Goal: Obtain resource: Download file/media

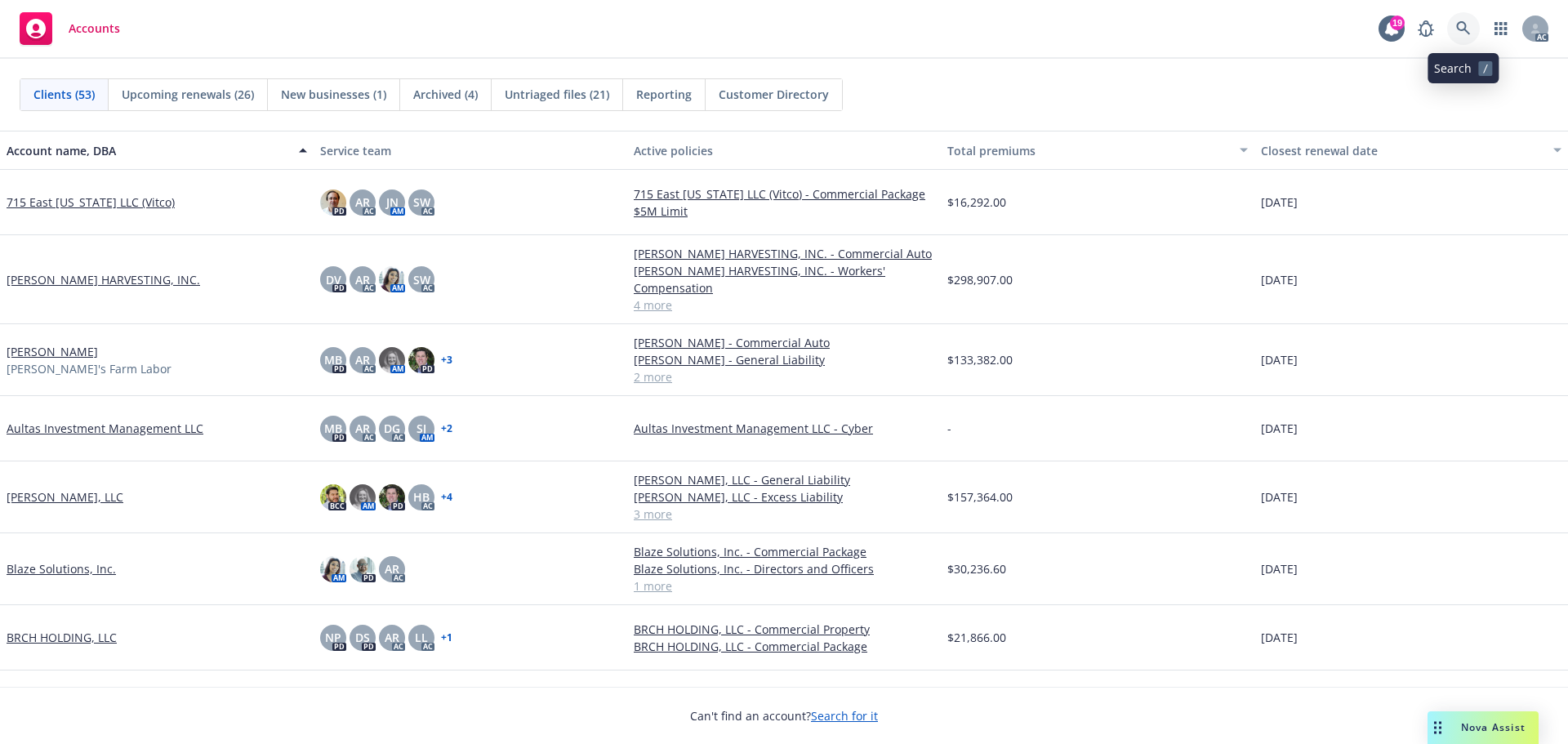
click at [1460, 29] on icon at bounding box center [1463, 29] width 15 height 15
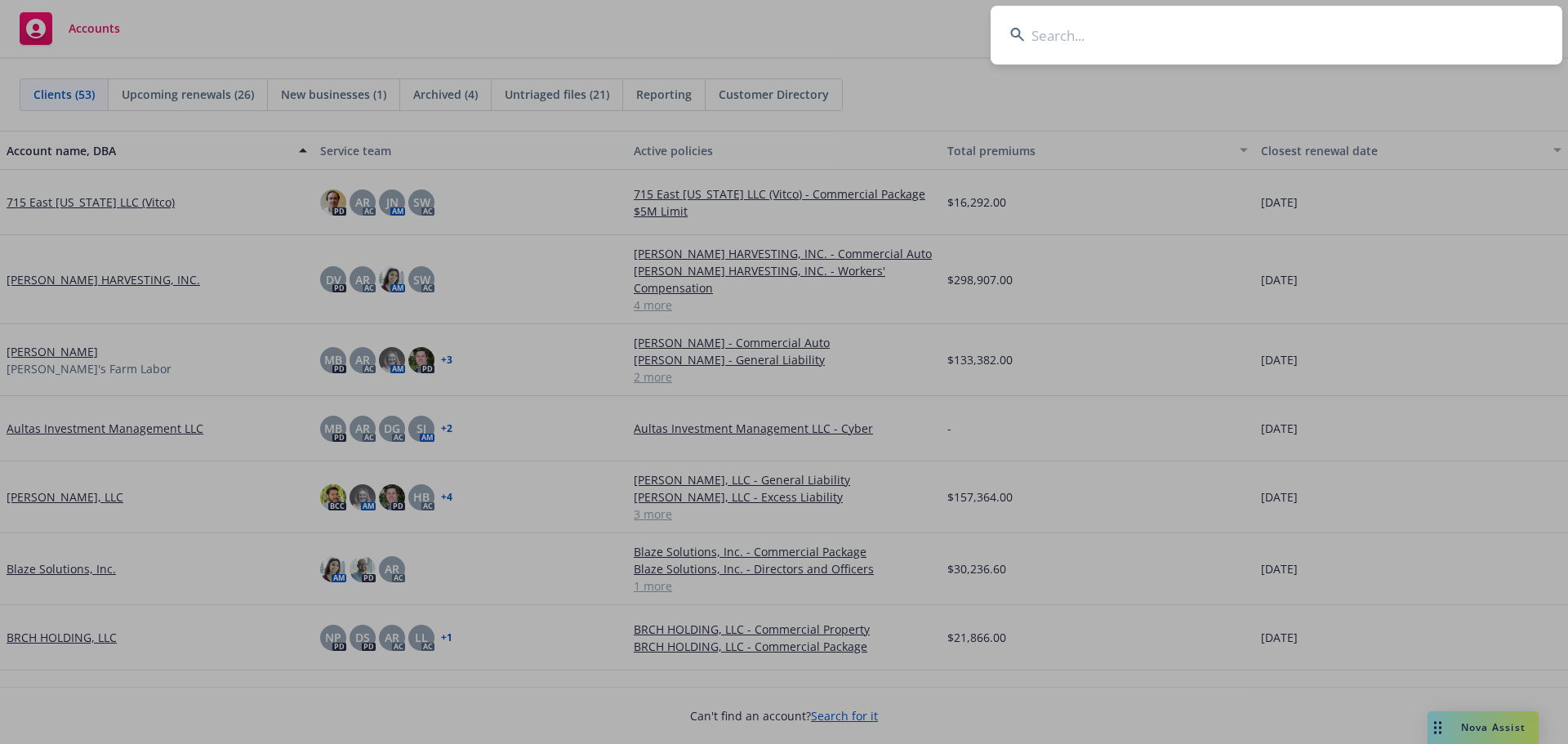
click at [1136, 23] on input at bounding box center [1276, 35] width 572 height 59
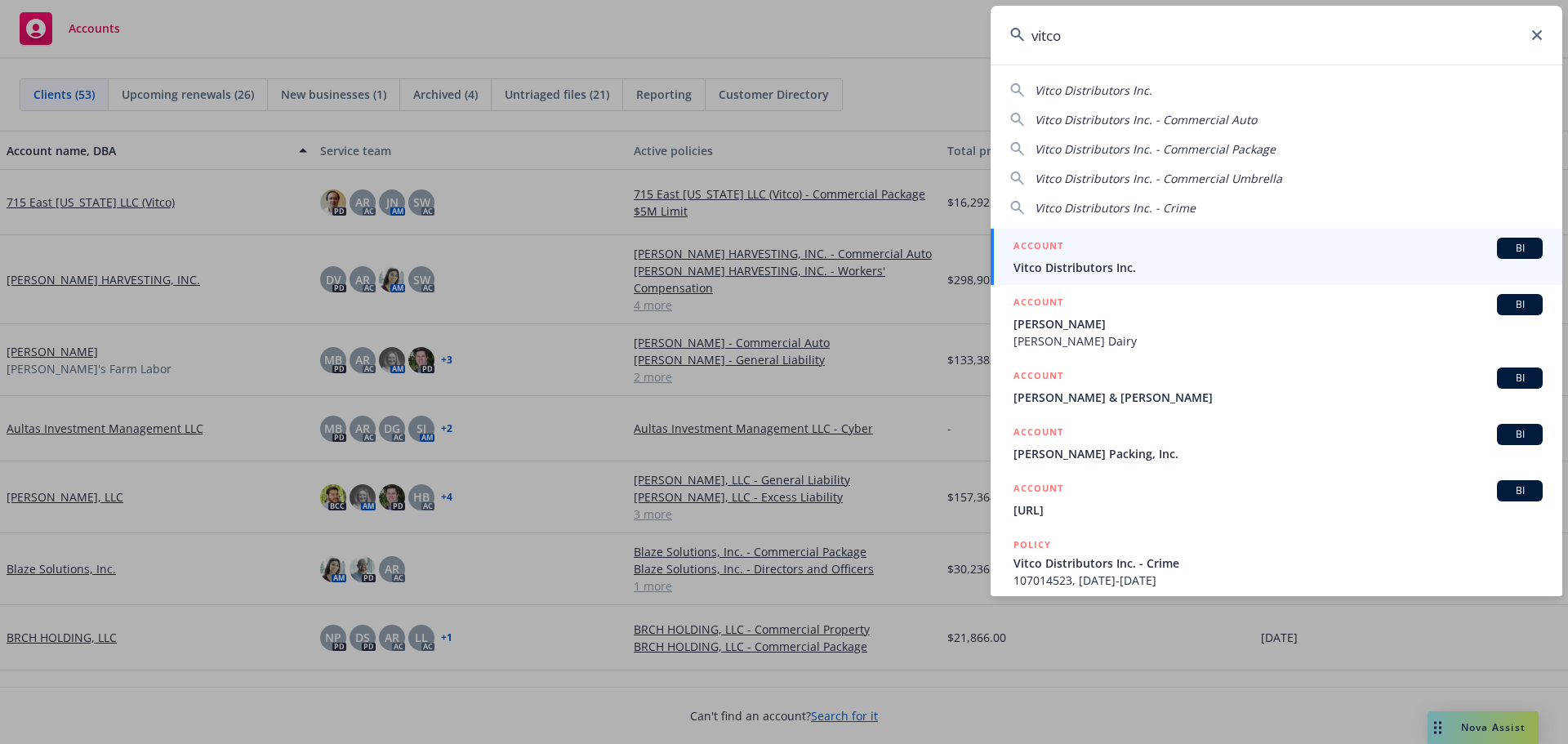
type input "vitco"
click at [1092, 257] on div "ACCOUNT BI" at bounding box center [1278, 248] width 529 height 21
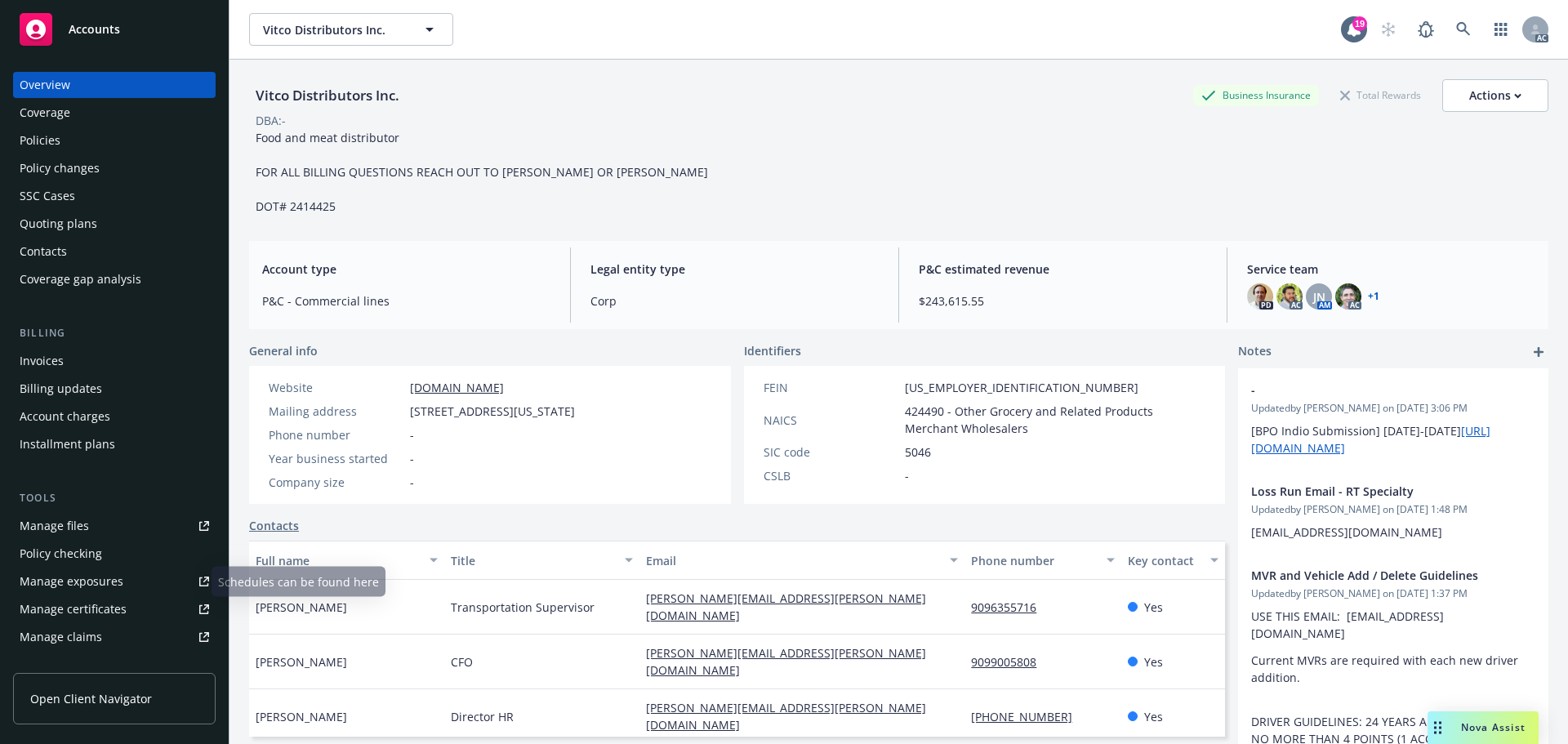
click at [83, 574] on div "Manage exposures" at bounding box center [71, 581] width 104 height 26
click at [66, 146] on div "Policies" at bounding box center [114, 140] width 190 height 26
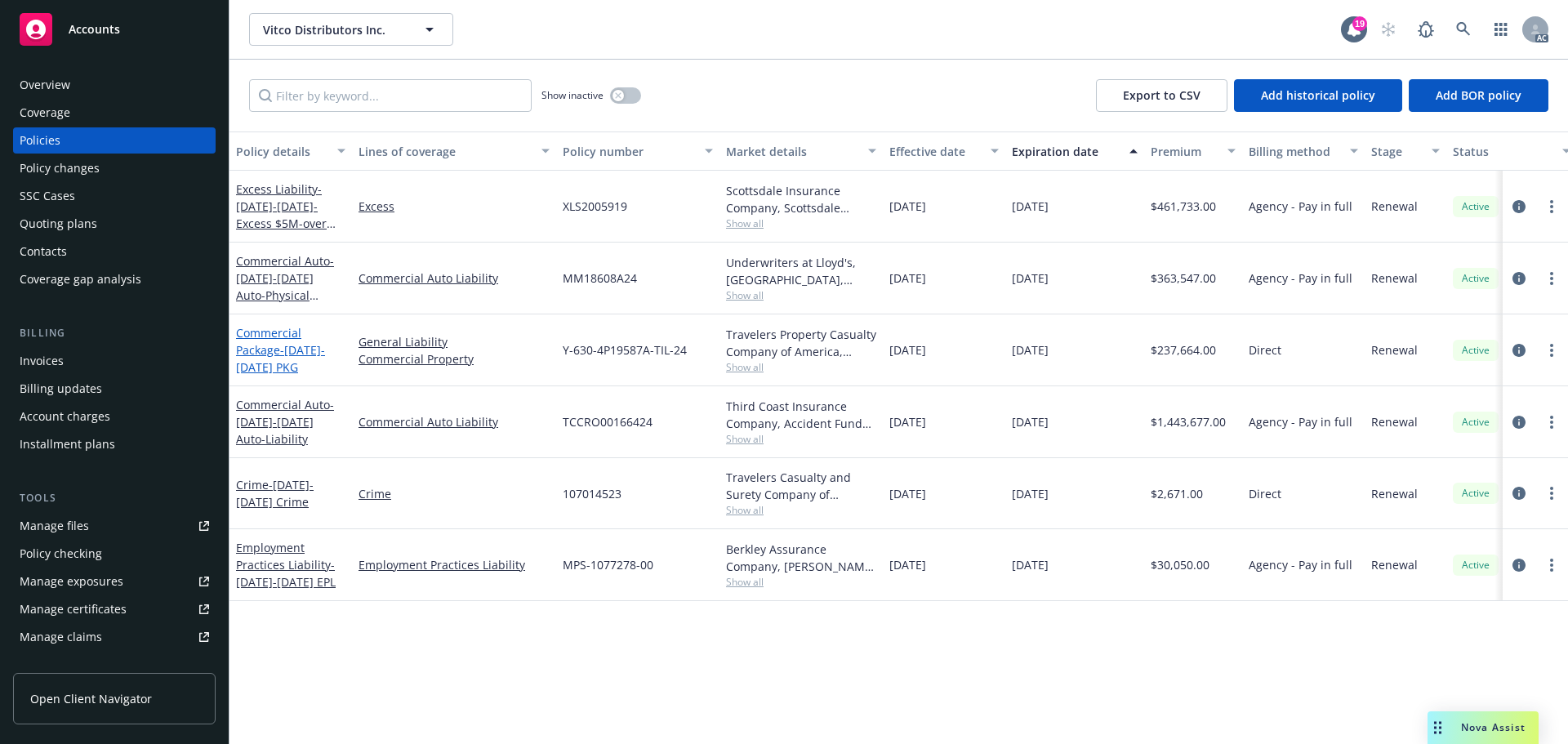
click at [292, 350] on span "- 2024-2025 PKG" at bounding box center [280, 358] width 89 height 32
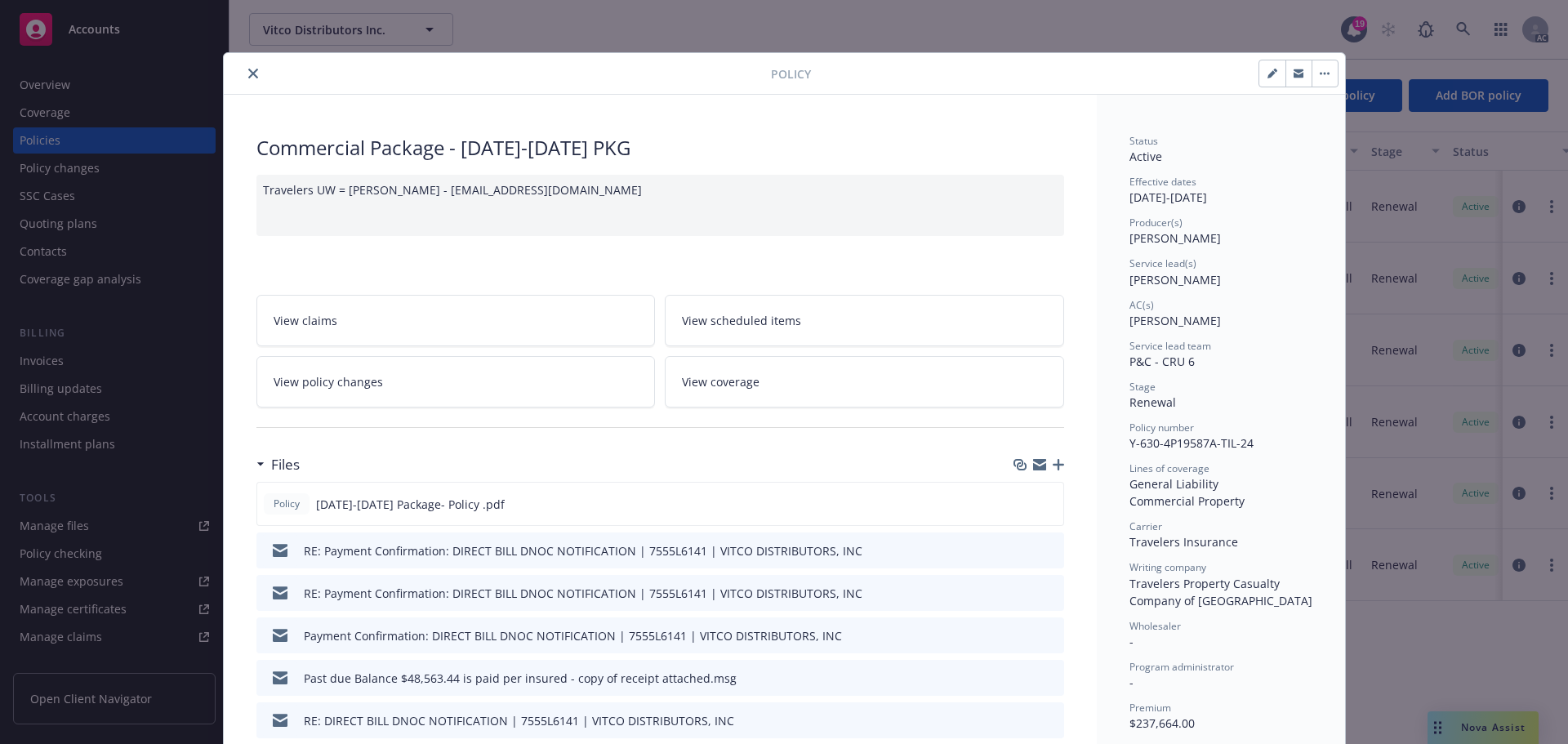
click at [250, 68] on button "close" at bounding box center [252, 73] width 19 height 19
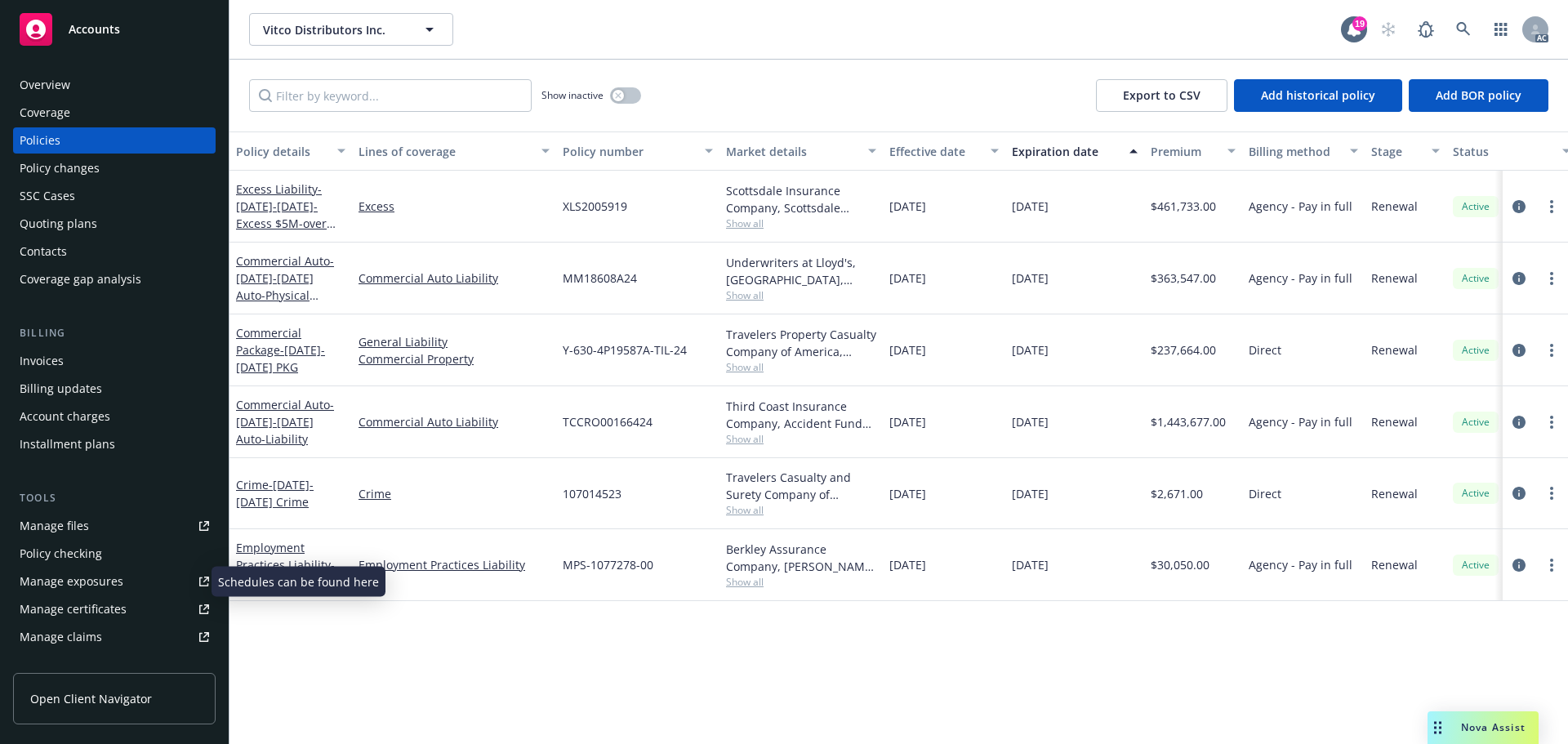
click at [87, 585] on div "Manage exposures" at bounding box center [71, 581] width 104 height 26
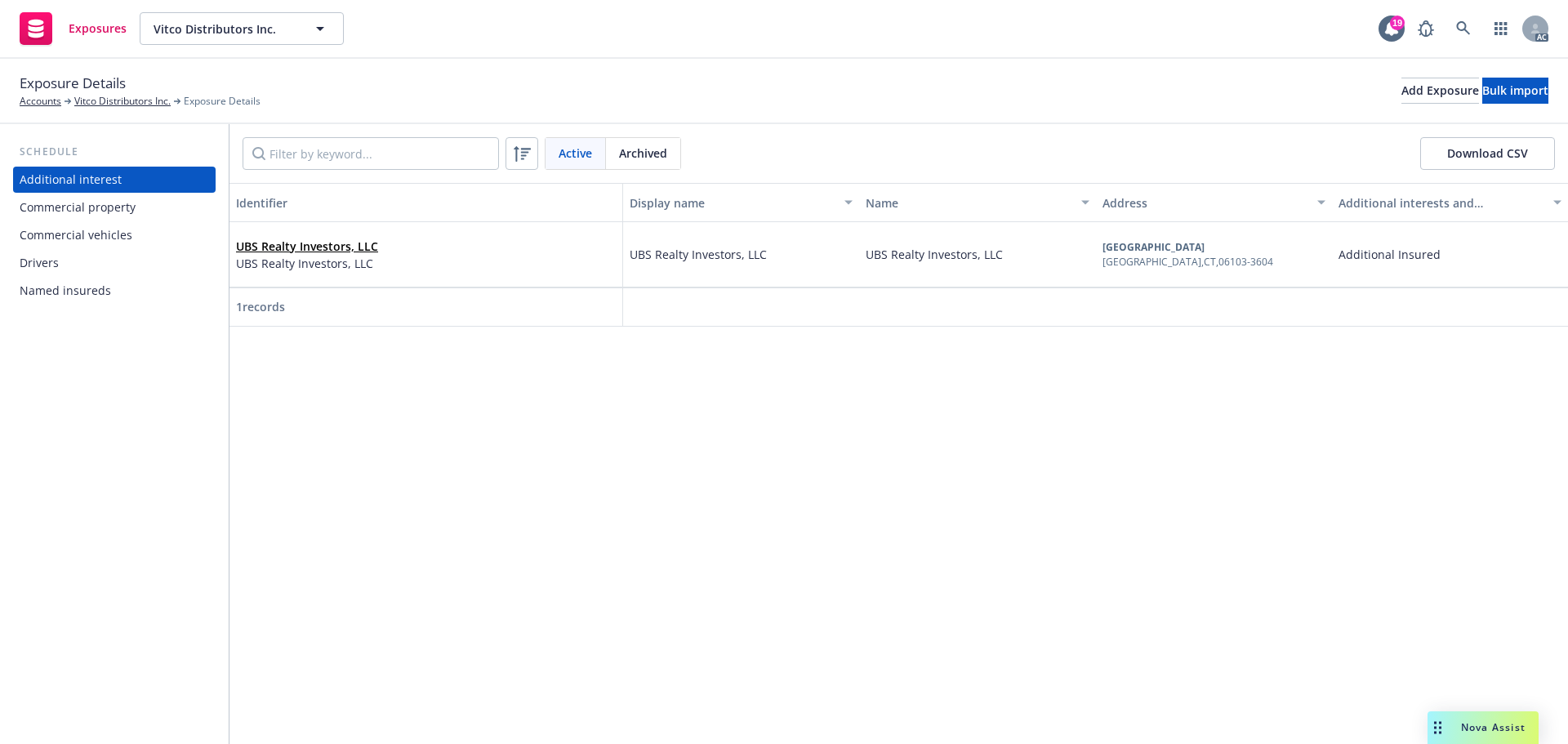
click at [78, 235] on div "Commercial vehicles" at bounding box center [75, 235] width 112 height 26
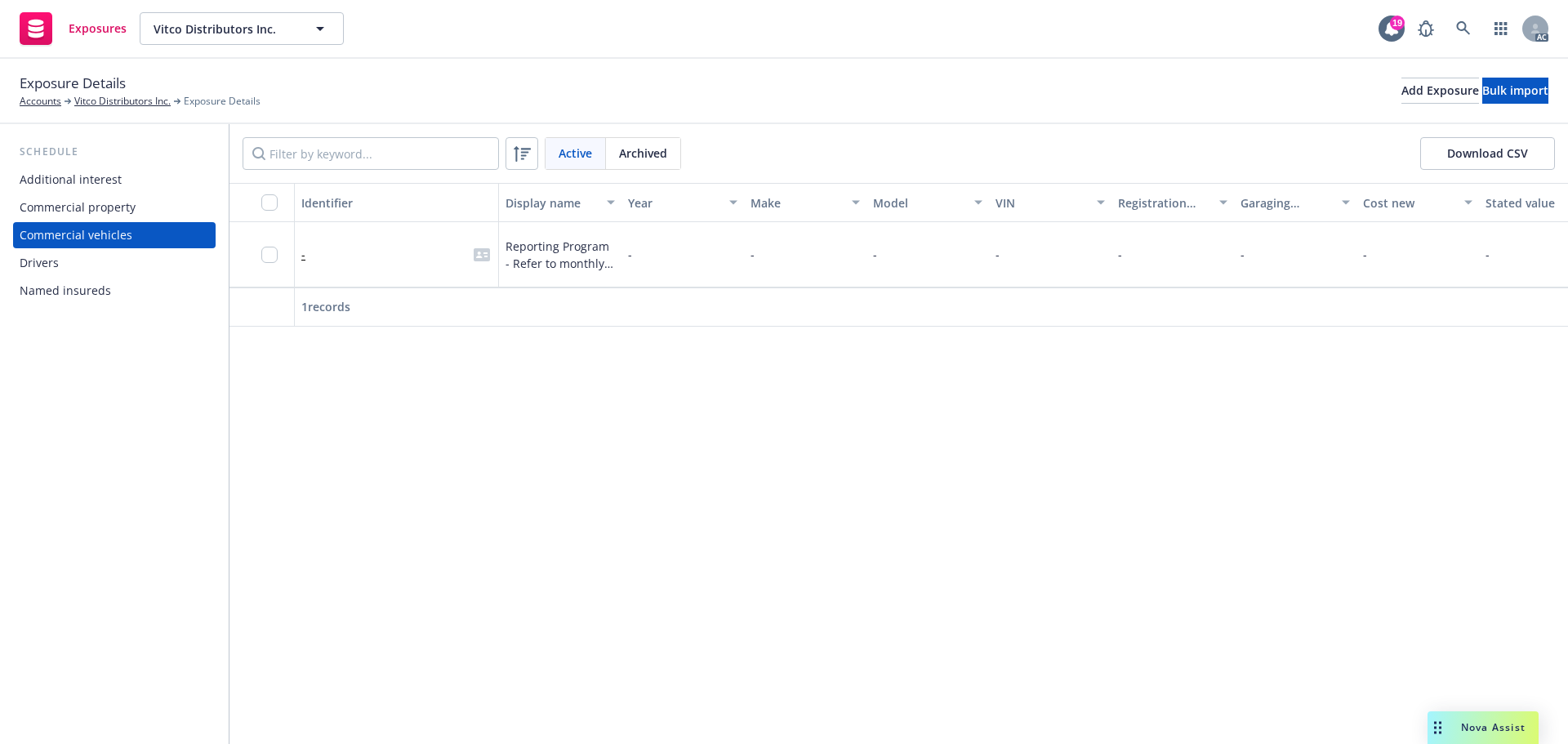
click at [552, 257] on span "Reporting Program - Refer to monthly reports" at bounding box center [560, 254] width 110 height 34
click at [553, 265] on span "Reporting Program - Refer to monthly reports" at bounding box center [560, 254] width 110 height 34
drag, startPoint x: 620, startPoint y: 205, endPoint x: 793, endPoint y: 208, distance: 173.0
click at [791, 208] on div "button" at bounding box center [786, 203] width 8 height 38
click at [623, 152] on span "Archived" at bounding box center [643, 153] width 48 height 17
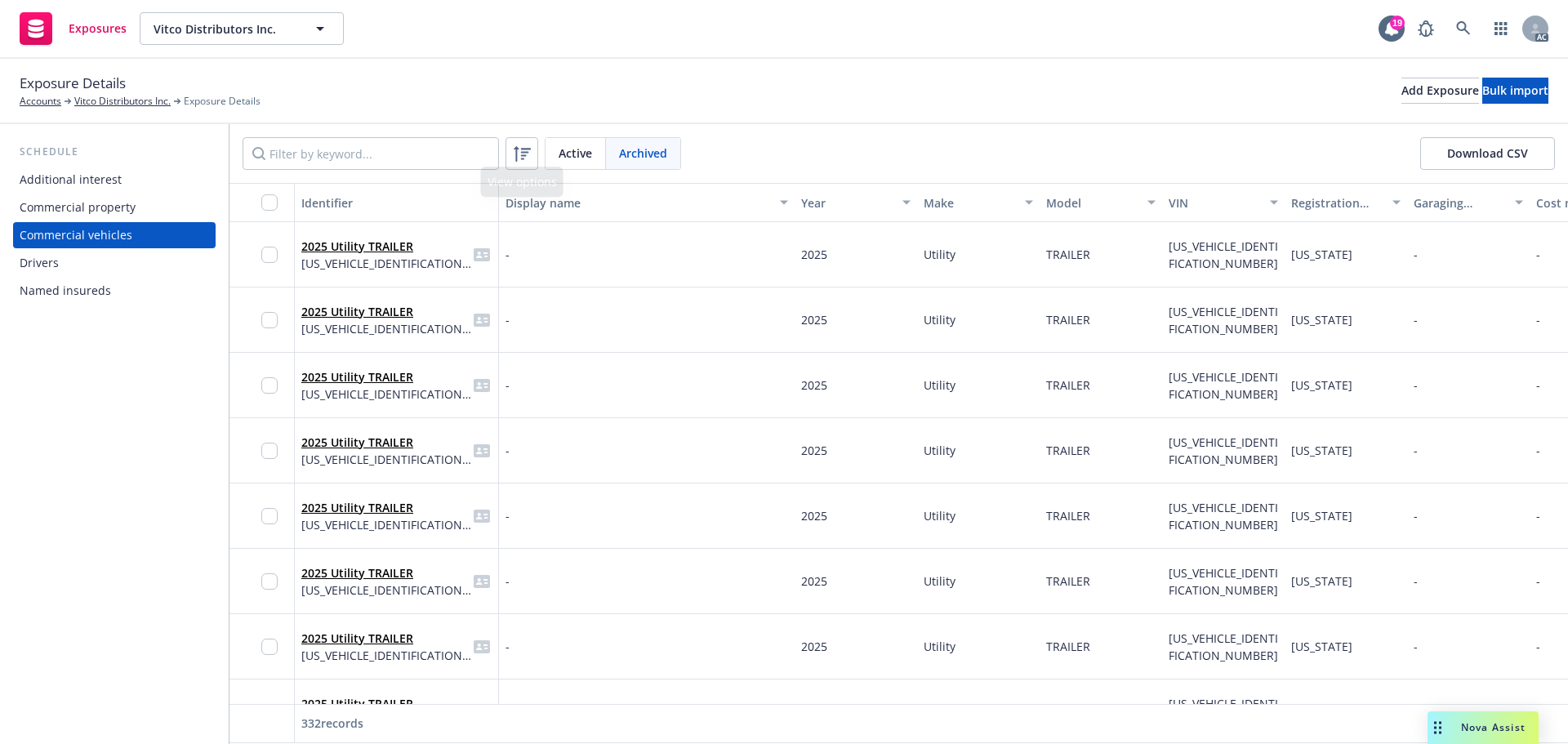
click at [582, 155] on span "Active" at bounding box center [575, 153] width 33 height 17
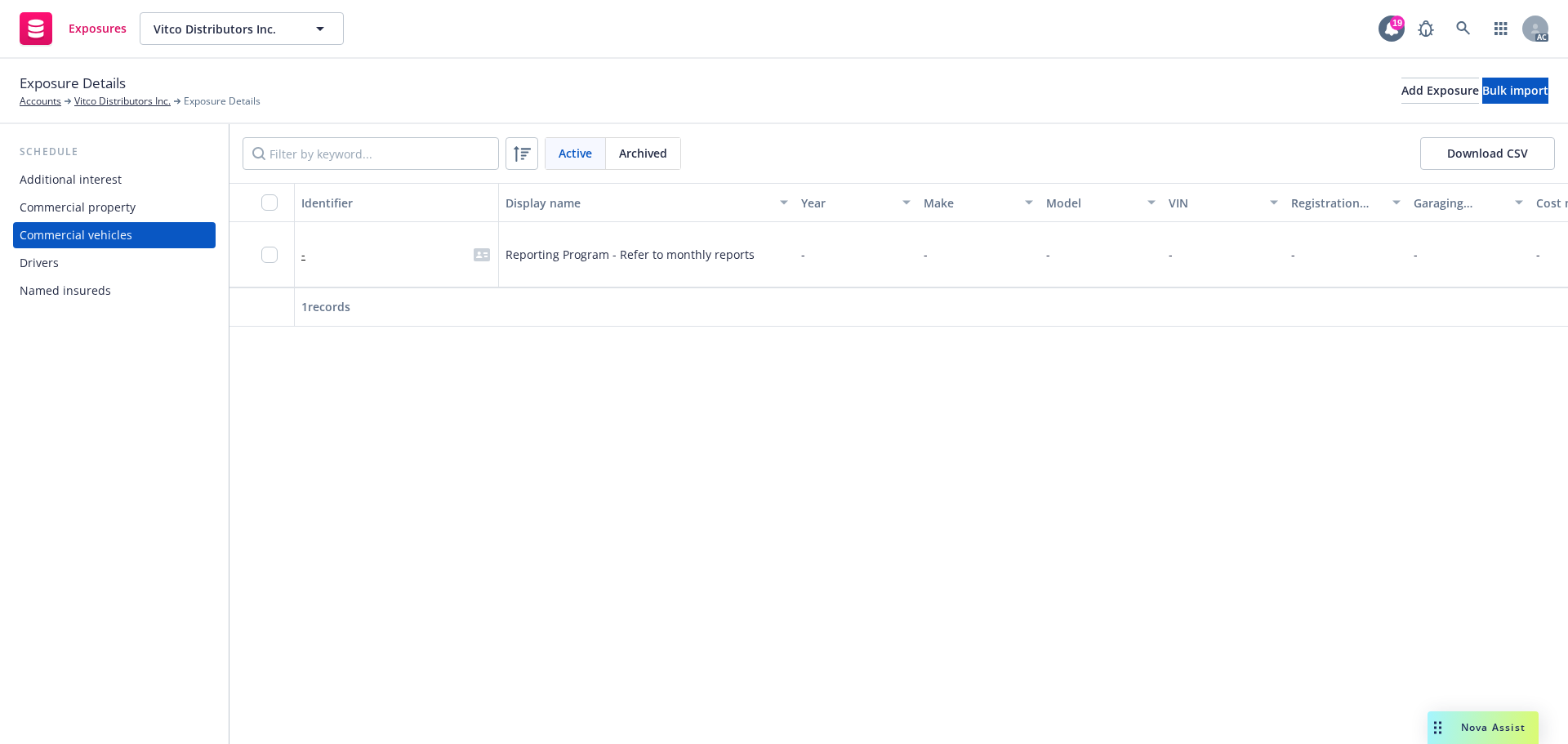
click at [648, 151] on span "Archived" at bounding box center [643, 153] width 48 height 17
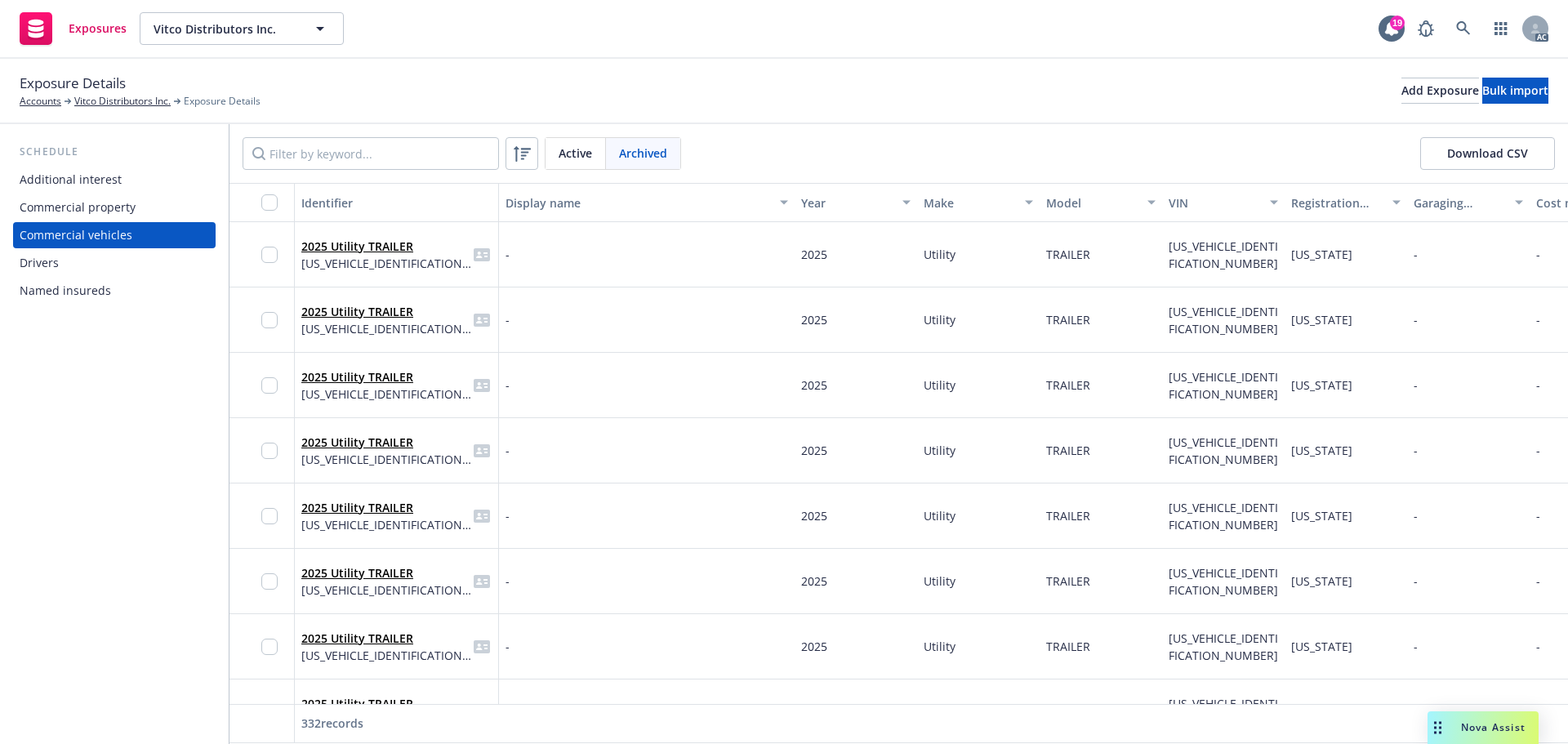
click at [582, 148] on span "Active" at bounding box center [575, 153] width 33 height 17
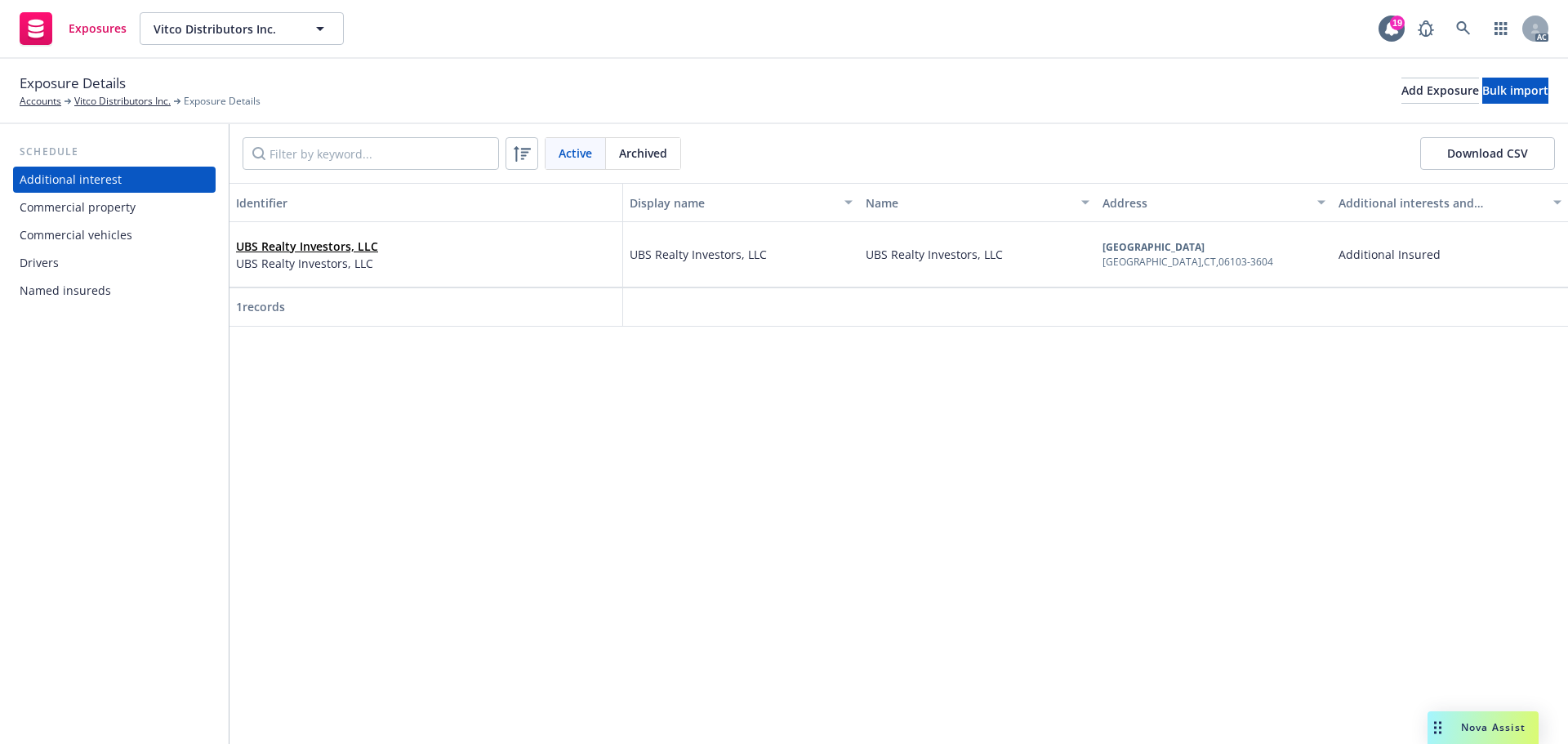
click at [75, 230] on div "Commercial vehicles" at bounding box center [75, 235] width 112 height 26
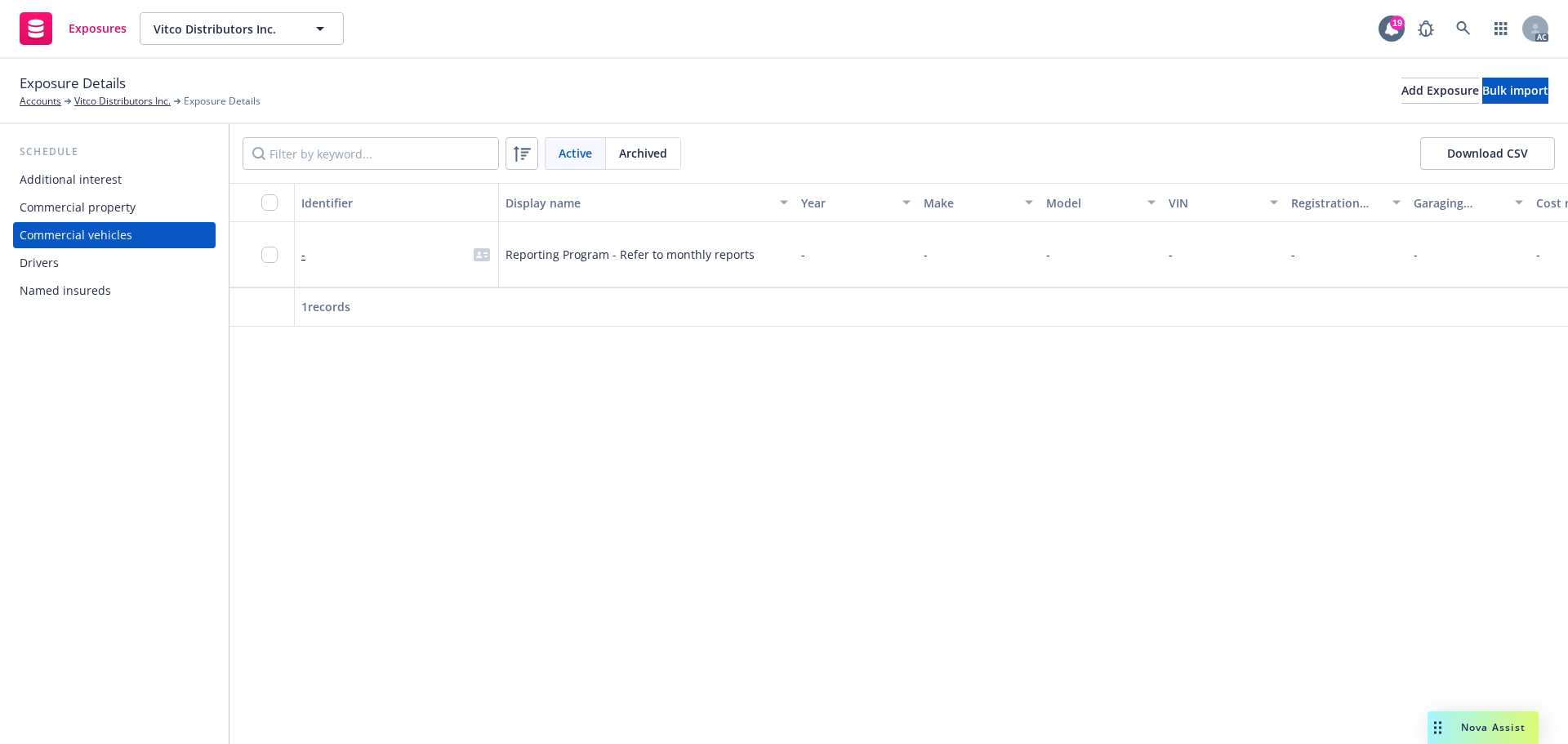
click at [640, 156] on span "Archived" at bounding box center [643, 153] width 48 height 17
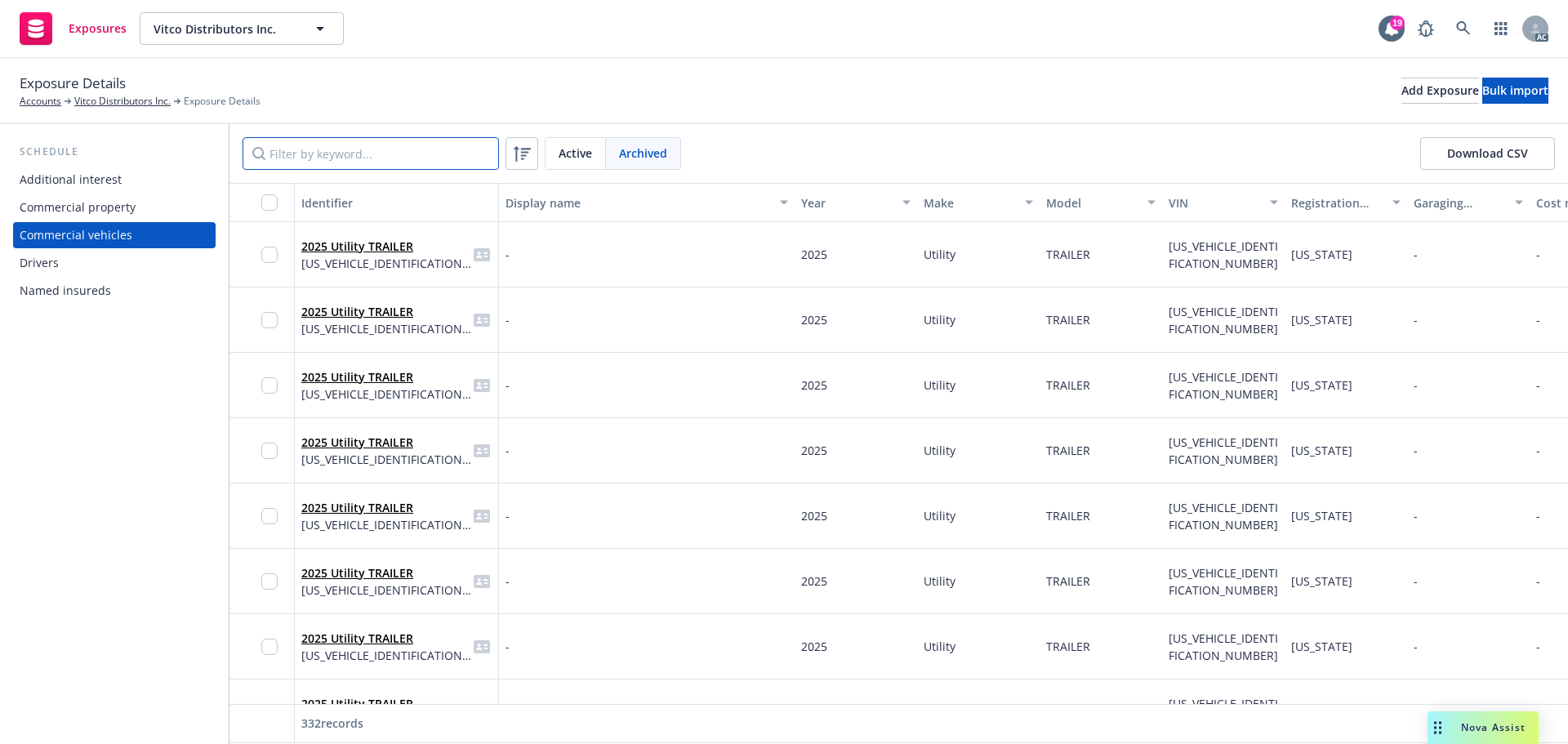
click at [369, 154] on input "Filter by keyword..." at bounding box center [370, 153] width 256 height 32
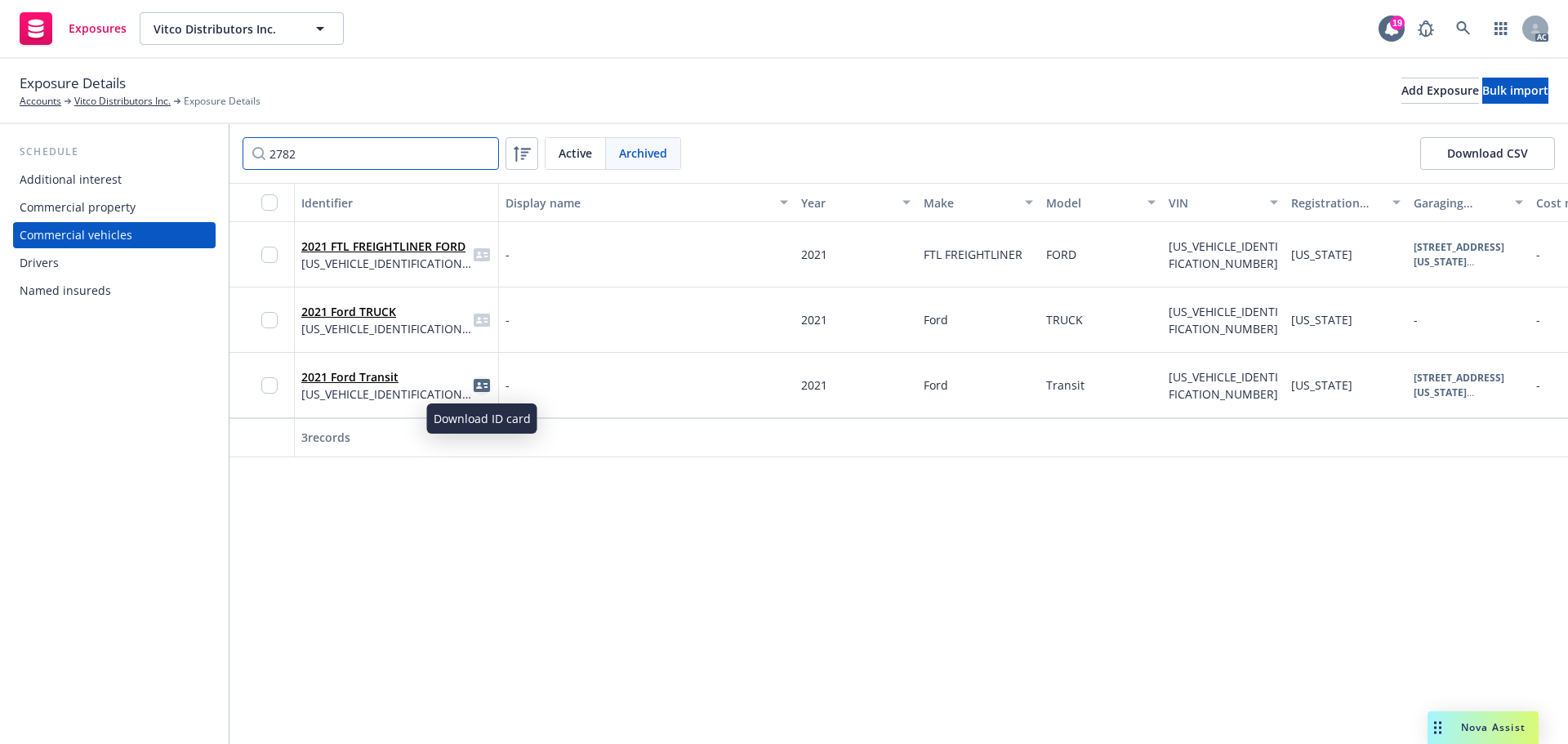
type input "2782"
click at [479, 387] on icon "idCard" at bounding box center [482, 386] width 17 height 17
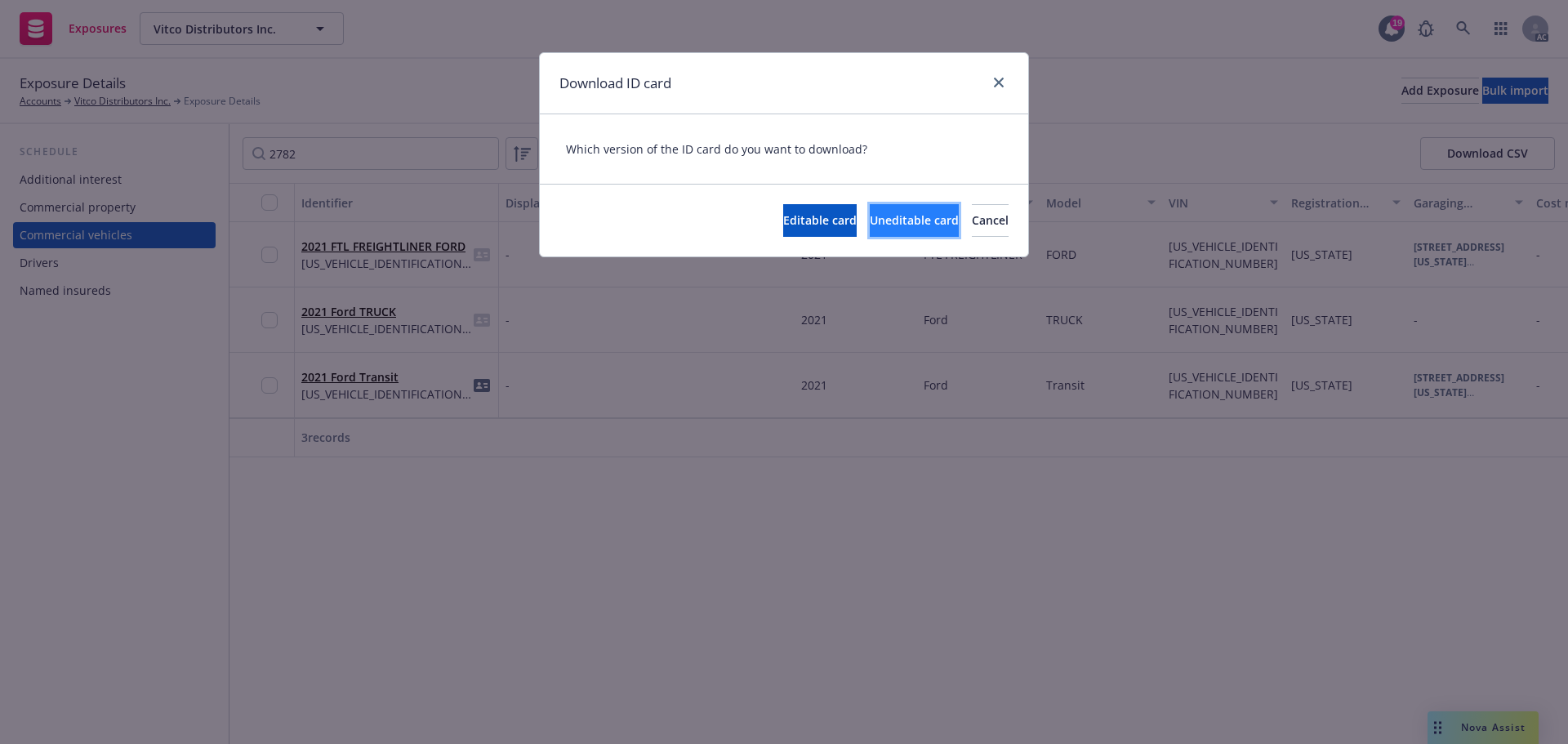
click at [870, 217] on span "Uneditable card" at bounding box center [914, 220] width 89 height 16
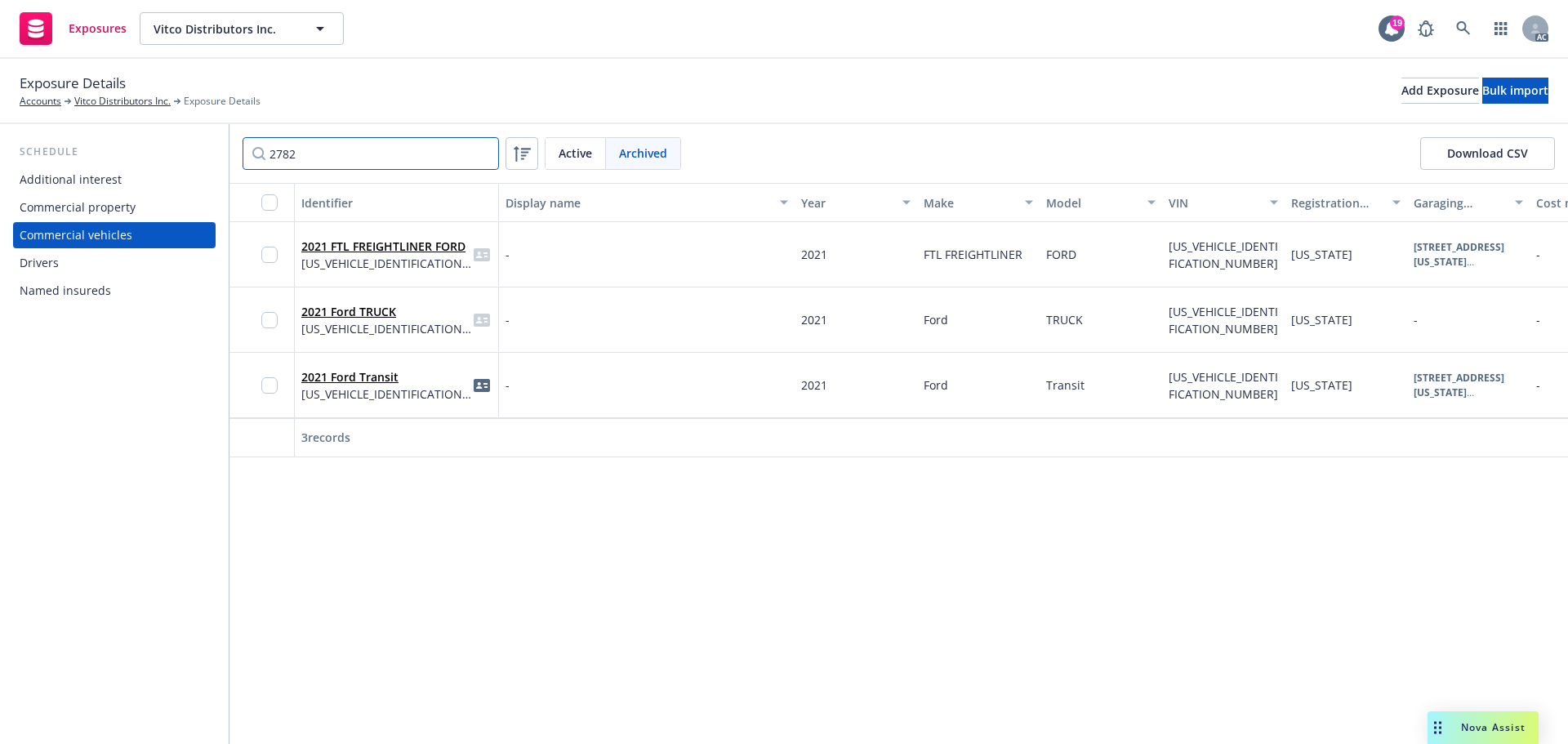
click at [482, 153] on input "2782" at bounding box center [370, 153] width 256 height 32
